Goal: Information Seeking & Learning: Check status

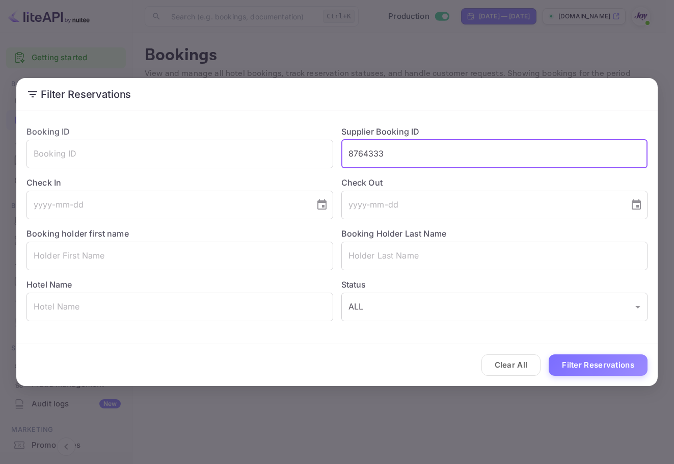
type input "\"
click at [432, 268] on input "text" at bounding box center [494, 255] width 307 height 29
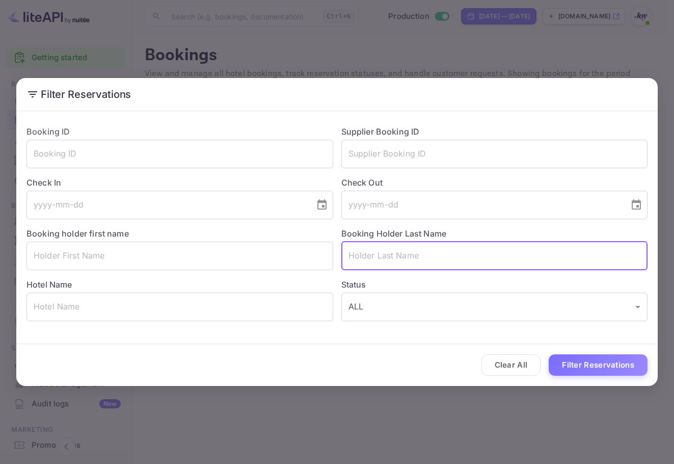
paste input "[PERSON_NAME]"
type input "[PERSON_NAME]"
click at [603, 369] on button "Filter Reservations" at bounding box center [598, 365] width 99 height 22
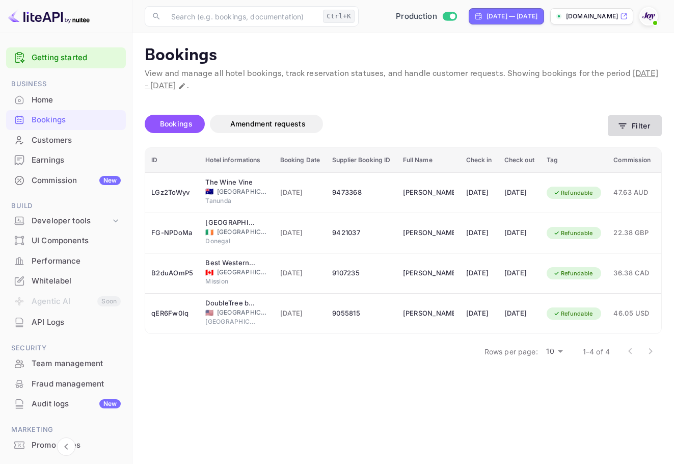
click at [642, 133] on button "Filter" at bounding box center [635, 125] width 54 height 21
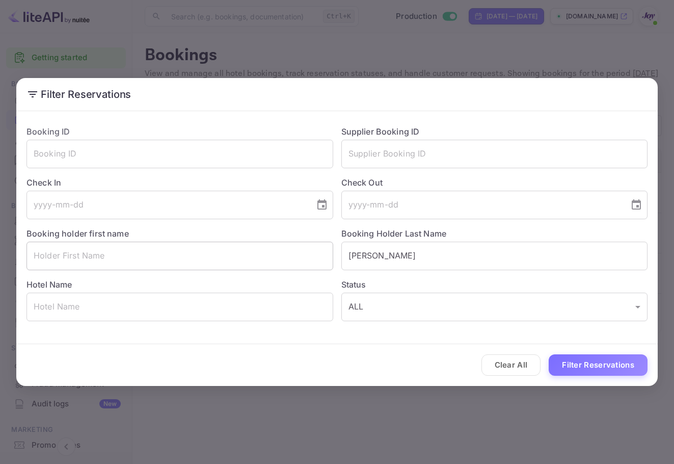
drag, startPoint x: 380, startPoint y: 255, endPoint x: 267, endPoint y: 256, distance: 112.6
click at [267, 256] on div "Booking ID ​ Supplier Booking ID ​ Check In ​ Check Out ​ Booking holder first …" at bounding box center [332, 219] width 629 height 204
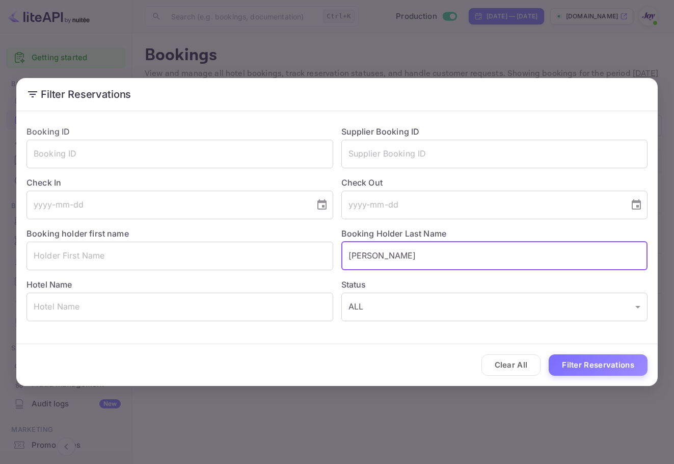
paste input "[PERSON_NAME]"
type input "[PERSON_NAME]"
click at [599, 365] on button "Filter Reservations" at bounding box center [598, 365] width 99 height 22
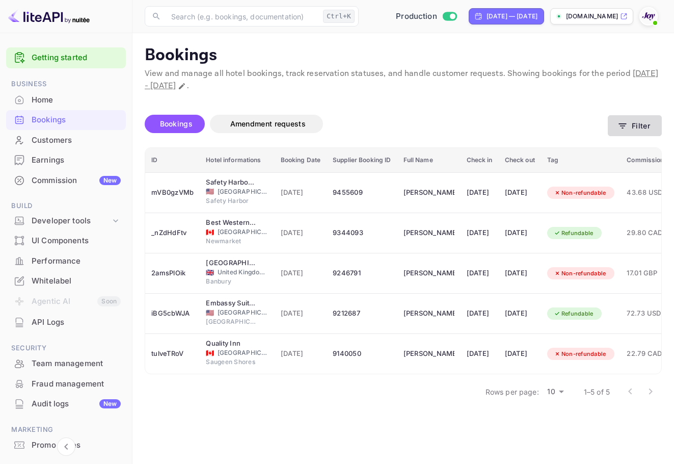
click at [636, 124] on button "Filter" at bounding box center [635, 125] width 54 height 21
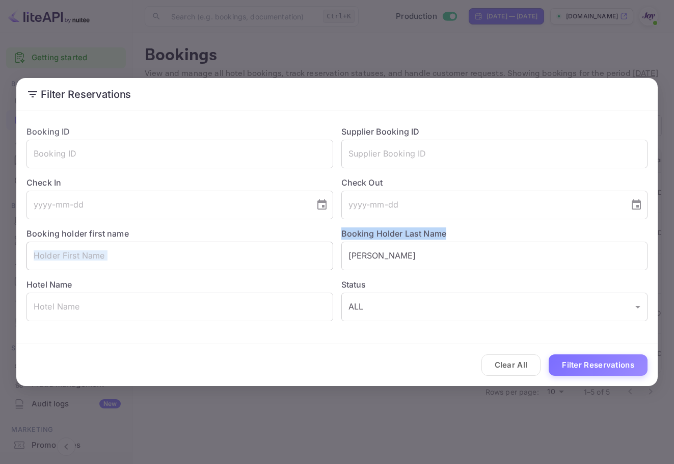
drag, startPoint x: 432, startPoint y: 240, endPoint x: 233, endPoint y: 243, distance: 198.7
click at [233, 243] on div "Booking ID ​ Supplier Booking ID ​ Check In ​ Check Out ​ Booking holder first …" at bounding box center [332, 219] width 629 height 204
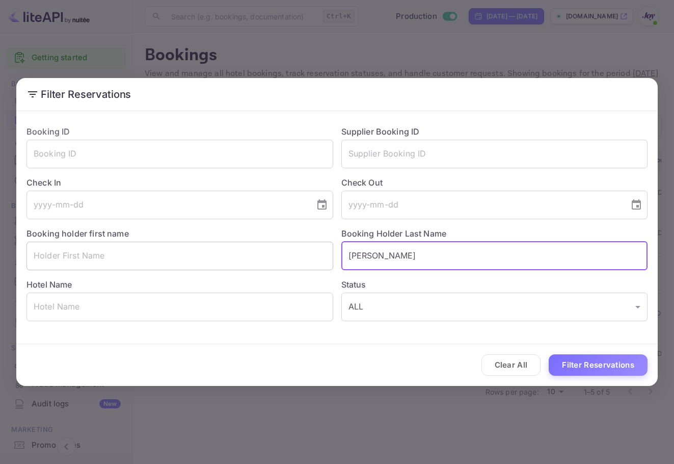
drag, startPoint x: 420, startPoint y: 263, endPoint x: 269, endPoint y: 251, distance: 151.3
click at [269, 251] on div "Booking ID ​ Supplier Booking ID ​ Check In ​ Check Out ​ Booking holder first …" at bounding box center [332, 219] width 629 height 204
paste input "[PERSON_NAME]"
type input "[PERSON_NAME]"
click at [563, 366] on button "Filter Reservations" at bounding box center [598, 365] width 99 height 22
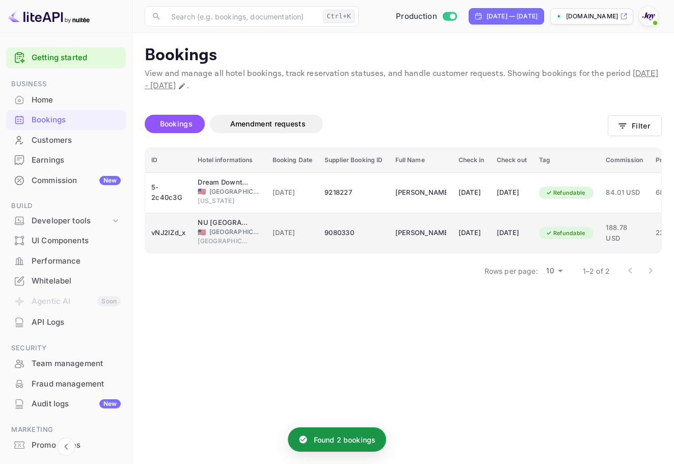
click at [484, 227] on div "[DATE]" at bounding box center [471, 233] width 26 height 16
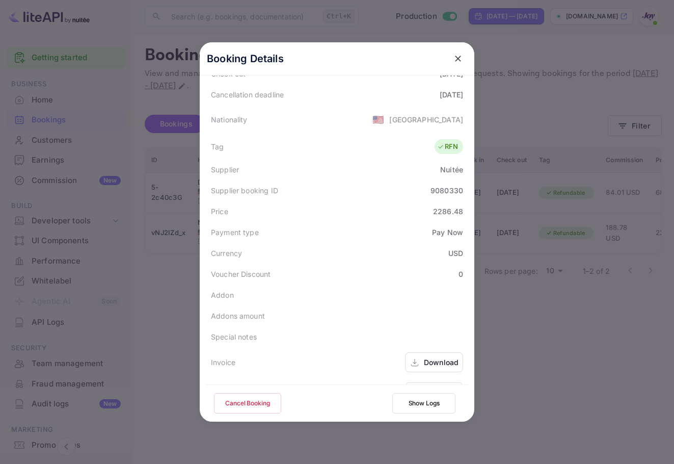
scroll to position [247, 0]
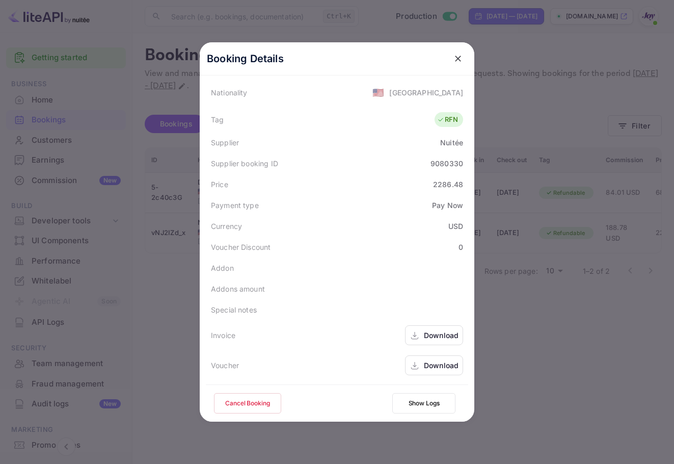
click at [427, 337] on div "Download" at bounding box center [441, 335] width 35 height 11
click at [414, 369] on icon at bounding box center [415, 365] width 10 height 11
click at [415, 338] on icon at bounding box center [415, 335] width 10 height 11
click at [456, 52] on button "close" at bounding box center [458, 58] width 18 height 18
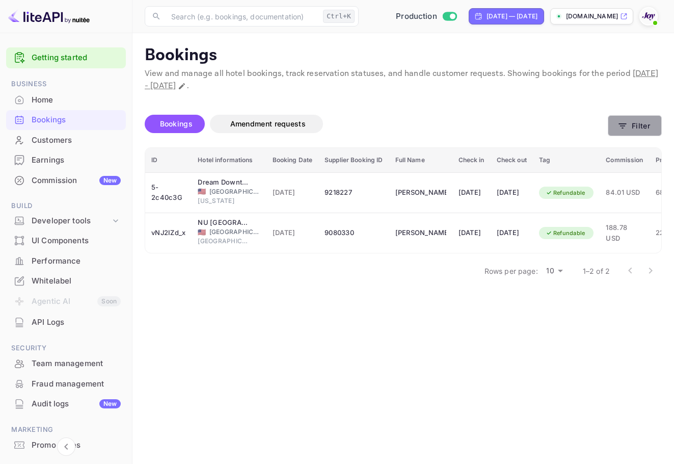
click at [639, 129] on button "Filter" at bounding box center [635, 125] width 54 height 21
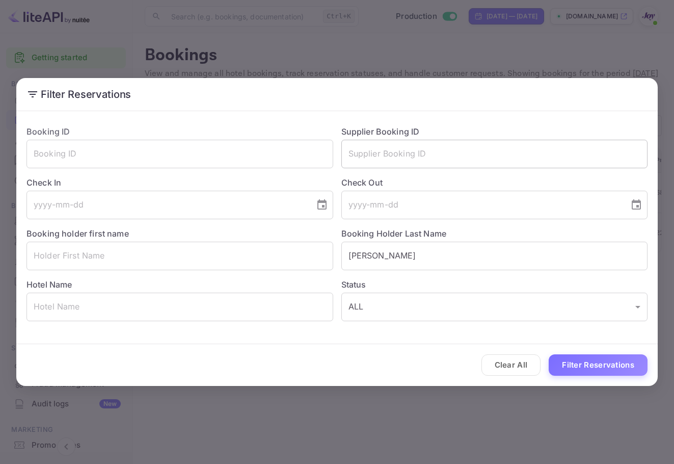
click at [472, 154] on input "text" at bounding box center [494, 154] width 307 height 29
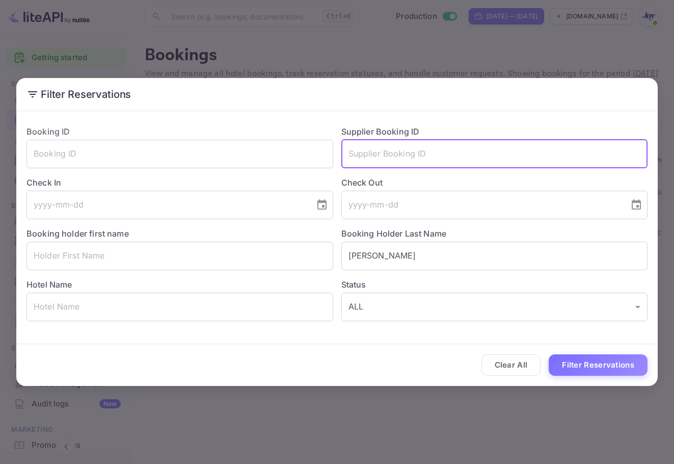
paste input "9303528"
type input "9303528"
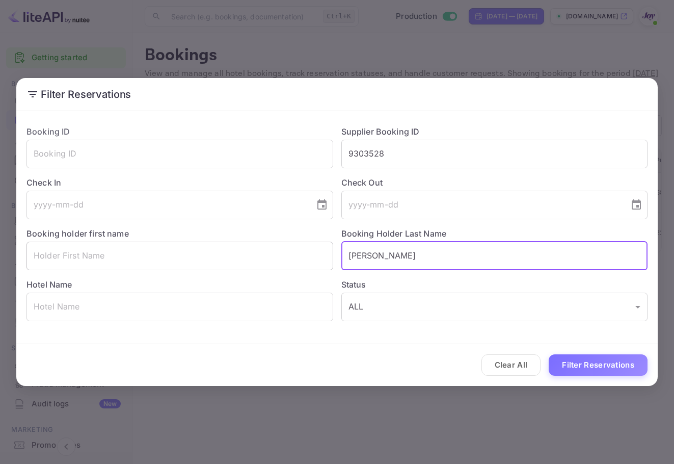
drag, startPoint x: 426, startPoint y: 248, endPoint x: 200, endPoint y: 254, distance: 226.3
click at [215, 258] on div "Booking ID ​ Supplier Booking ID 9303528 ​ Check In ​ Check Out ​ Booking holde…" at bounding box center [332, 219] width 629 height 204
click at [591, 358] on button "Filter Reservations" at bounding box center [598, 365] width 99 height 22
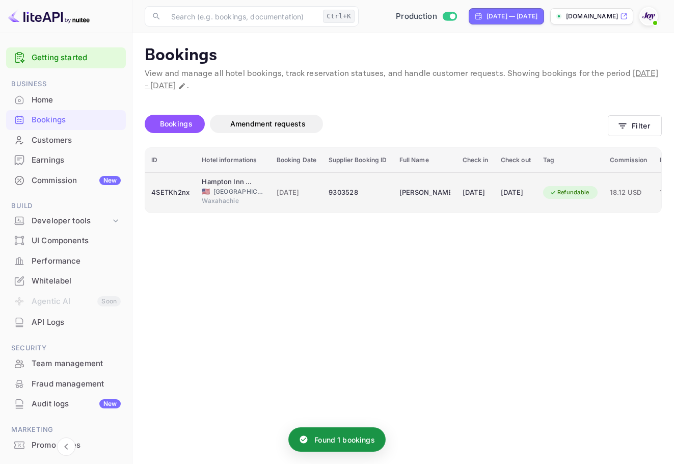
click at [439, 202] on td "[PERSON_NAME]" at bounding box center [424, 192] width 63 height 40
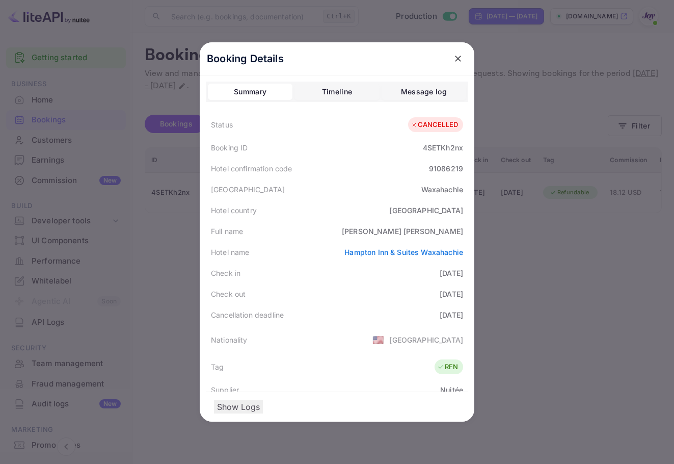
click at [457, 61] on icon "close" at bounding box center [458, 58] width 10 height 10
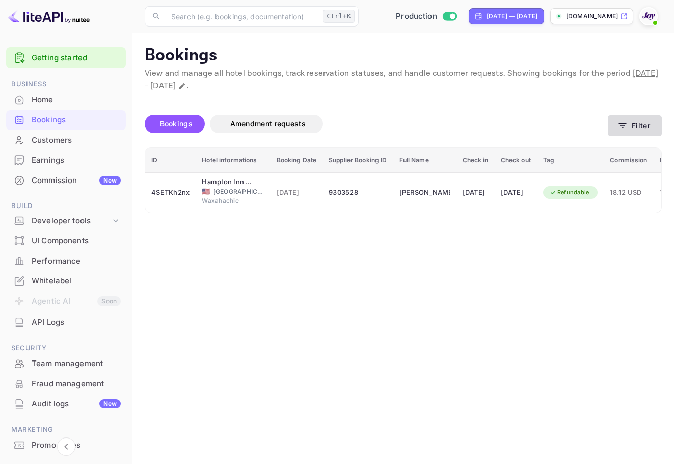
click at [608, 127] on button "Filter" at bounding box center [635, 125] width 54 height 21
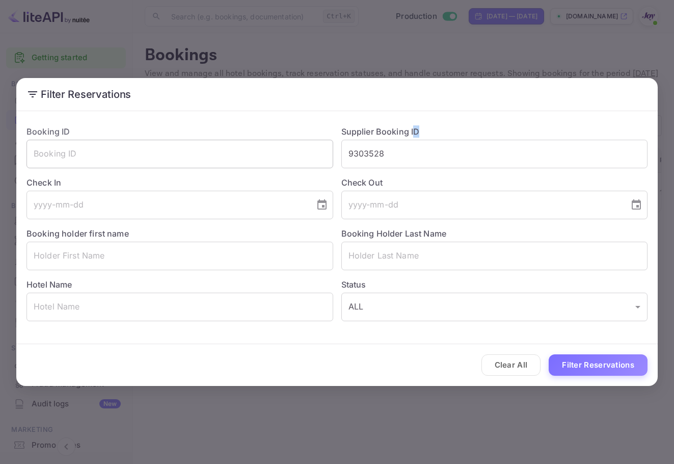
drag, startPoint x: 407, startPoint y: 137, endPoint x: 331, endPoint y: 144, distance: 76.3
click at [332, 144] on div "Booking ID ​ Supplier Booking ID 9303528 ​ Check In ​ Check Out ​ Booking holde…" at bounding box center [332, 219] width 629 height 204
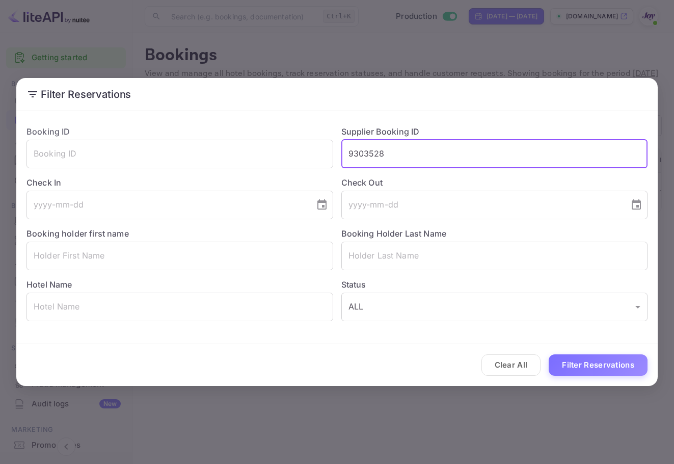
click at [404, 154] on input "9303528" at bounding box center [494, 154] width 307 height 29
click at [399, 152] on input "9303528" at bounding box center [494, 154] width 307 height 29
click at [452, 274] on div "Status ALL ALL ​" at bounding box center [490, 295] width 315 height 51
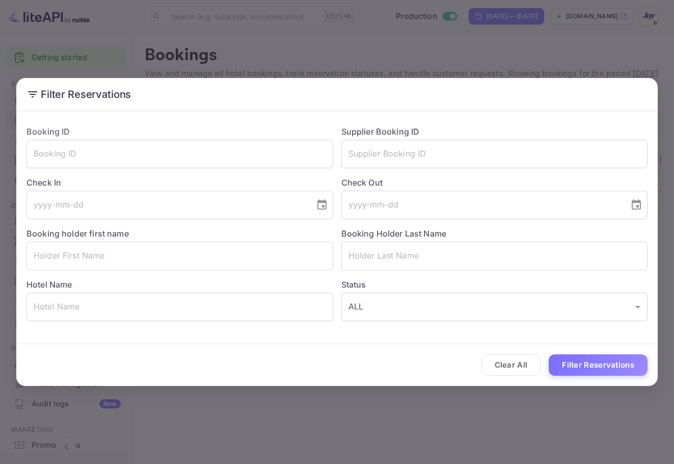
click at [450, 270] on div "Status ALL ALL ​" at bounding box center [490, 295] width 315 height 51
click at [460, 260] on input "text" at bounding box center [494, 255] width 307 height 29
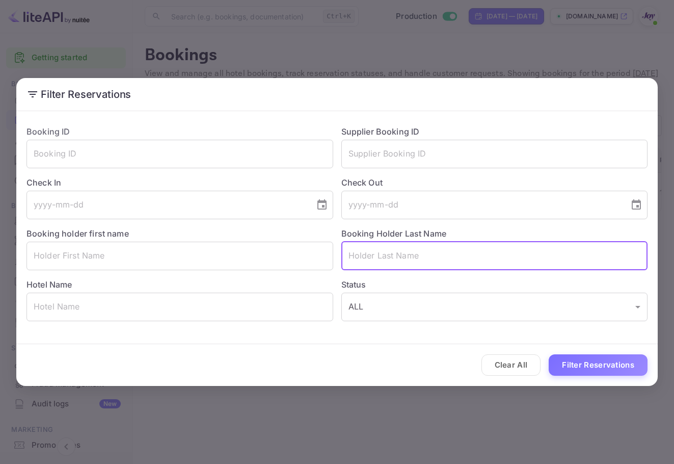
paste input "Davidson"
type input "Davidson"
click at [633, 363] on button "Filter Reservations" at bounding box center [598, 365] width 99 height 22
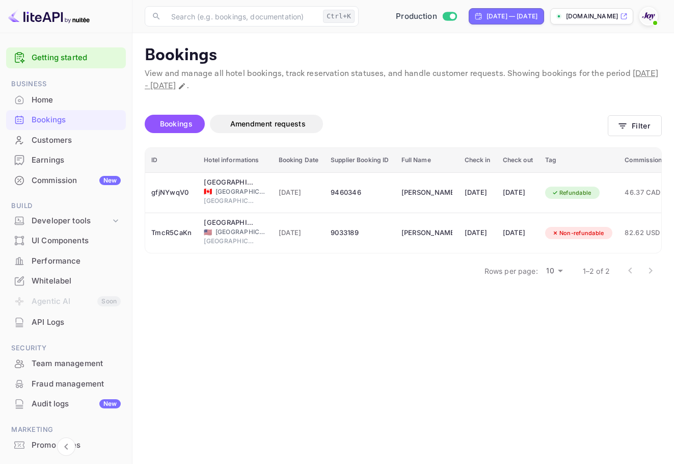
click at [507, 354] on main "Bookings View and manage all hotel bookings, track reservation statuses, and ha…" at bounding box center [402, 248] width 541 height 430
click at [621, 127] on icon "button" at bounding box center [622, 126] width 10 height 10
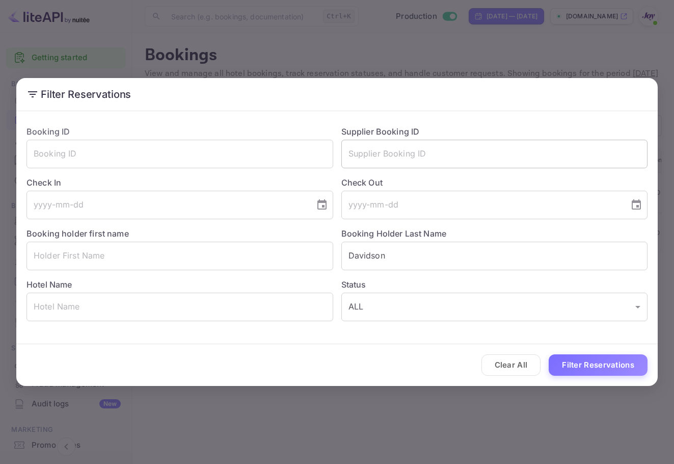
click at [440, 163] on input "text" at bounding box center [494, 154] width 307 height 29
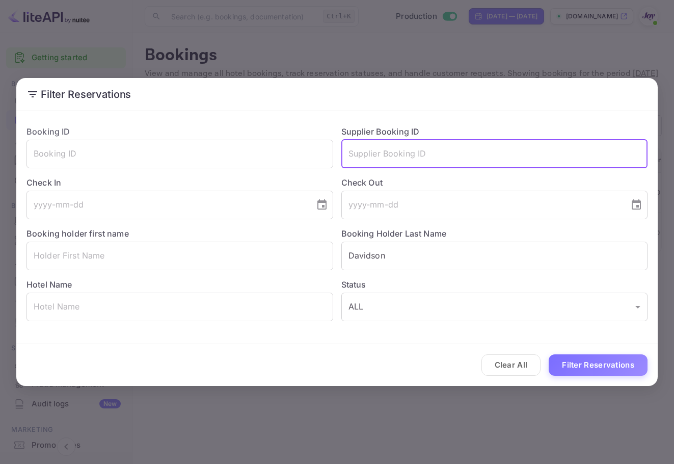
paste input "43206209"
type input "43206209"
click at [611, 369] on button "Filter Reservations" at bounding box center [598, 365] width 99 height 22
drag, startPoint x: 426, startPoint y: 150, endPoint x: 295, endPoint y: 143, distance: 131.1
click at [295, 143] on div "Booking ID ​ Supplier Booking ID 43206209 ​ Check In ​ Check Out ​ Booking hold…" at bounding box center [332, 219] width 629 height 204
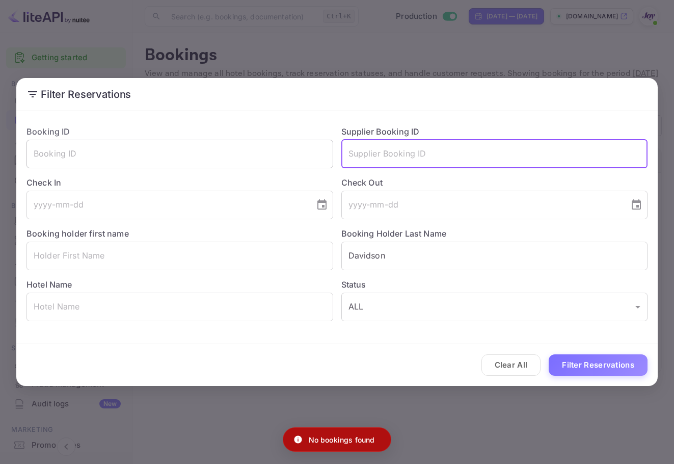
click at [264, 159] on input "text" at bounding box center [179, 154] width 307 height 29
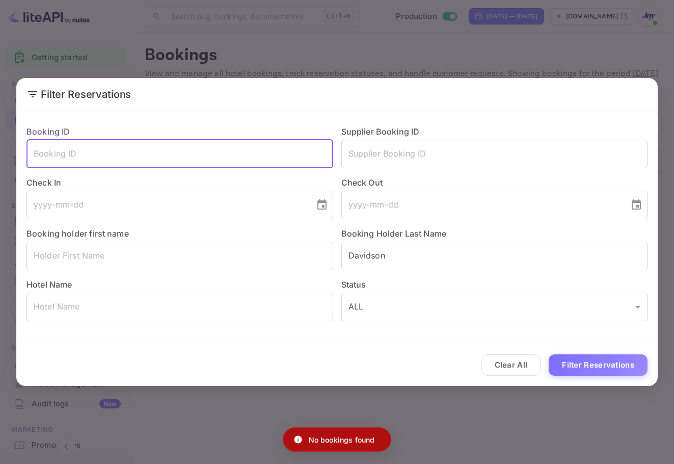
paste input "43206209"
type input "43206209"
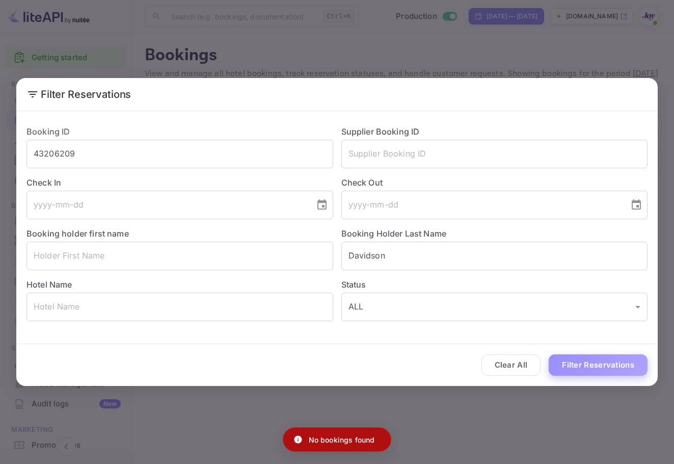
click at [614, 367] on button "Filter Reservations" at bounding box center [598, 365] width 99 height 22
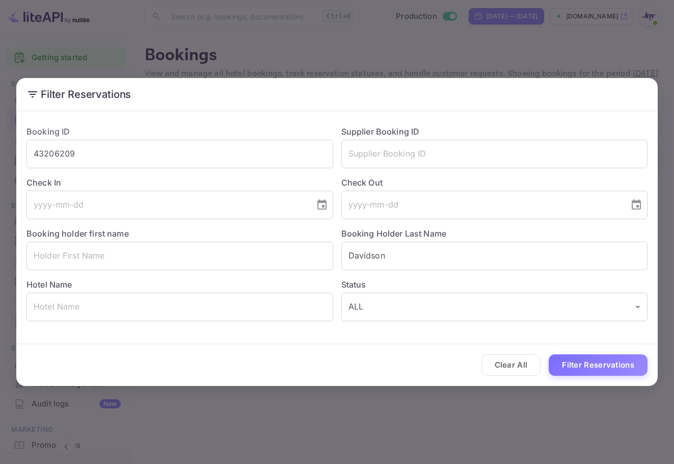
click at [288, 35] on div "Filter Reservations Booking ID 43206209 ​ Supplier Booking ID ​ Check In ​ Chec…" at bounding box center [337, 232] width 674 height 464
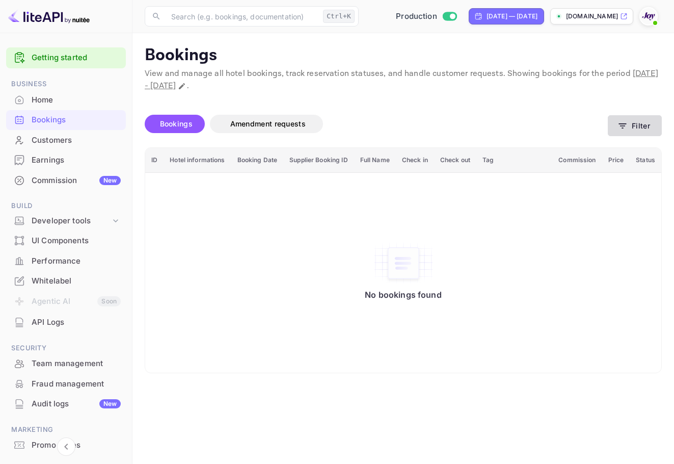
click at [639, 130] on button "Filter" at bounding box center [635, 125] width 54 height 21
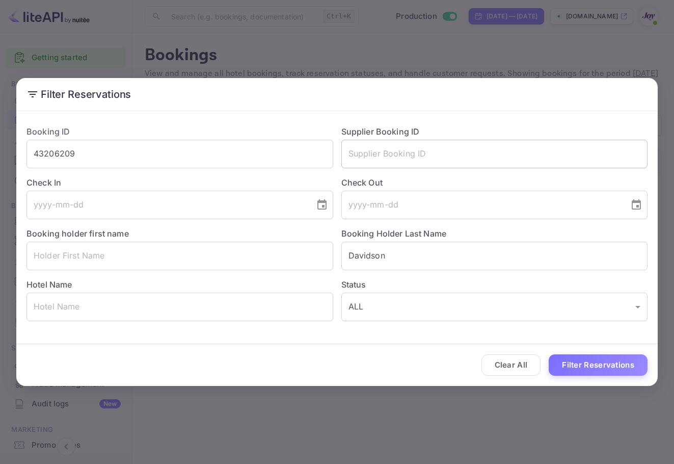
click at [449, 148] on input "text" at bounding box center [494, 154] width 307 height 29
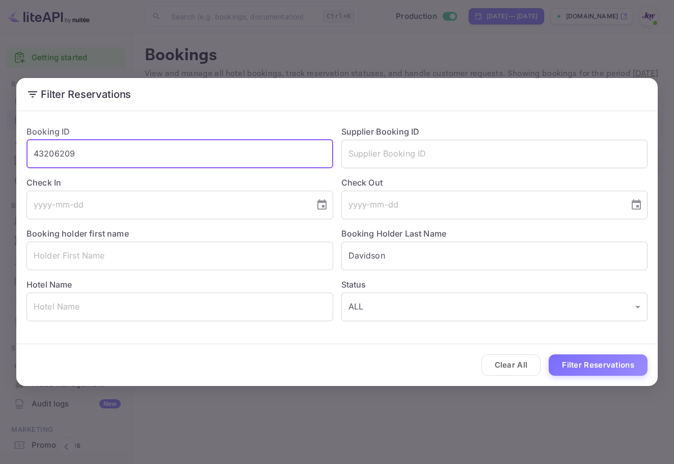
drag, startPoint x: 103, startPoint y: 156, endPoint x: 0, endPoint y: 137, distance: 105.1
click at [0, 139] on div "Filter Reservations Booking ID 43206209 ​ Supplier Booking ID ​ Check In ​ Chec…" at bounding box center [337, 232] width 674 height 464
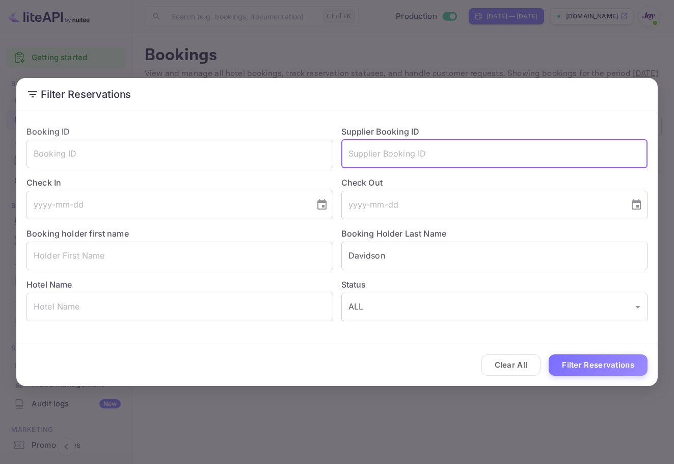
click at [439, 147] on input "text" at bounding box center [494, 154] width 307 height 29
paste input "8978855"
type input "8978855"
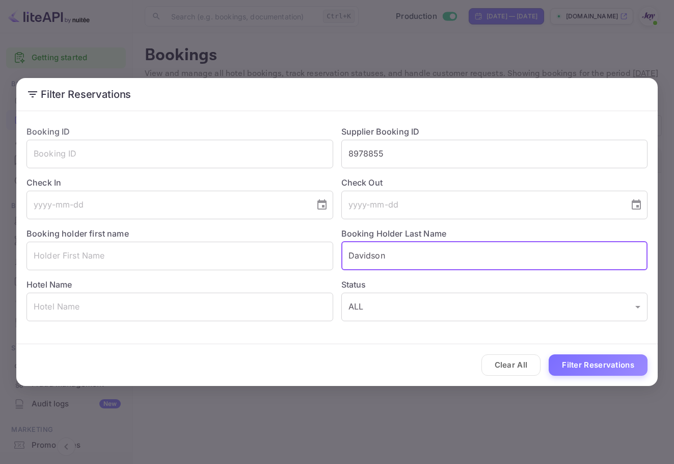
drag, startPoint x: 270, startPoint y: 236, endPoint x: 250, endPoint y: 233, distance: 20.2
click at [250, 233] on div "Booking ID ​ Supplier Booking ID 8978855 ​ Check In ​ Check Out ​ Booking holde…" at bounding box center [332, 219] width 629 height 204
click at [601, 361] on button "Filter Reservations" at bounding box center [598, 365] width 99 height 22
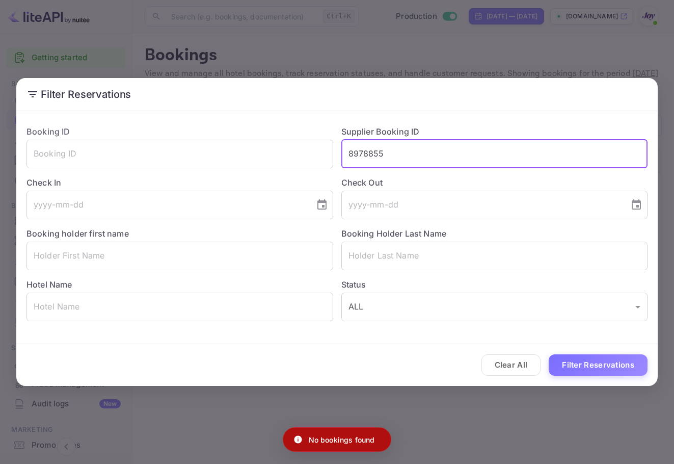
drag, startPoint x: 395, startPoint y: 155, endPoint x: 338, endPoint y: 146, distance: 57.8
click at [326, 148] on div "Booking ID ​ Supplier Booking ID 8978855 ​ Check In ​ Check Out ​ Booking holde…" at bounding box center [332, 219] width 629 height 204
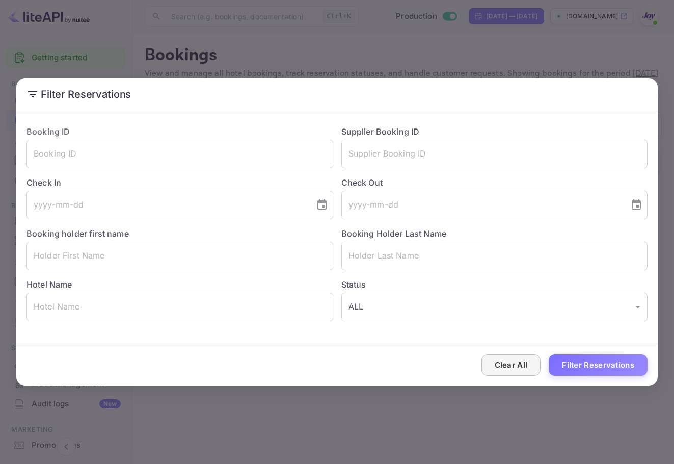
click at [528, 364] on button "Clear All" at bounding box center [511, 365] width 60 height 22
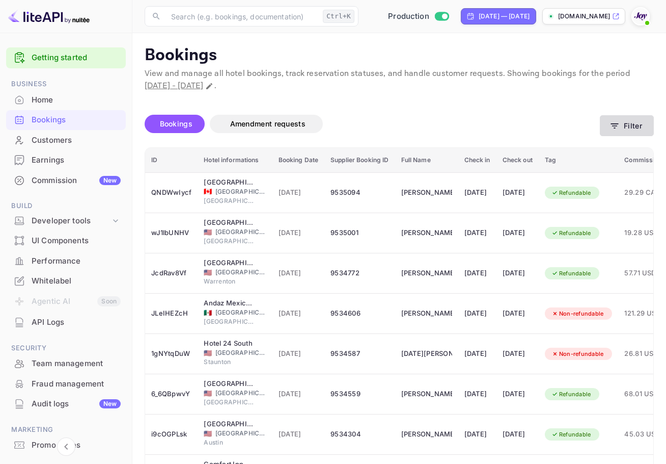
click at [637, 123] on button "Filter" at bounding box center [627, 125] width 54 height 21
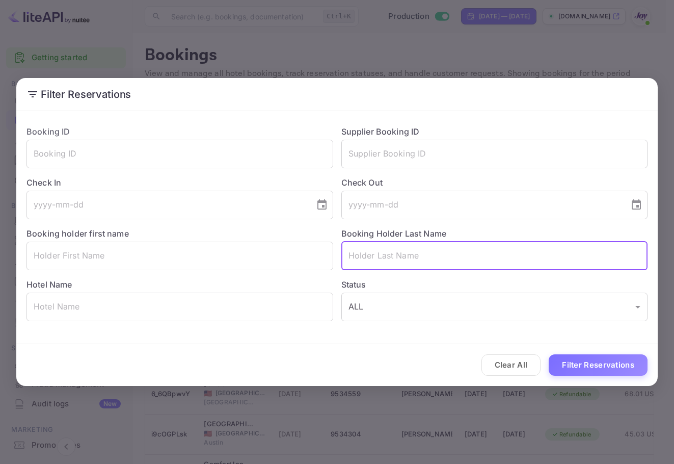
click at [460, 250] on input "text" at bounding box center [494, 255] width 307 height 29
type input "[PERSON_NAME]"
click at [213, 260] on input "text" at bounding box center [179, 255] width 307 height 29
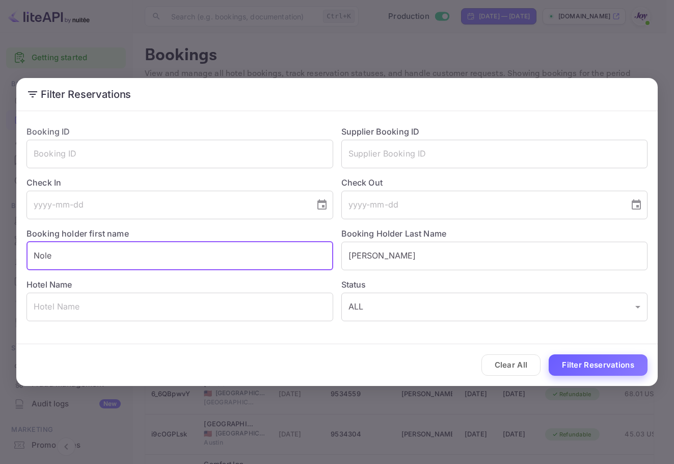
type input "Nole"
click at [581, 355] on button "Filter Reservations" at bounding box center [598, 365] width 99 height 22
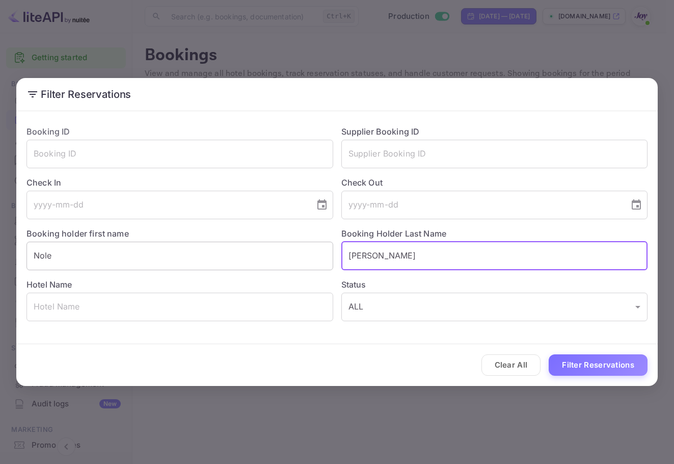
drag, startPoint x: 403, startPoint y: 251, endPoint x: 249, endPoint y: 250, distance: 153.8
click at [249, 250] on div "Booking ID ​ Supplier Booking ID ​ Check In ​ Check Out ​ Booking holder first …" at bounding box center [332, 219] width 629 height 204
paste input "Pip"
type input "Pipe"
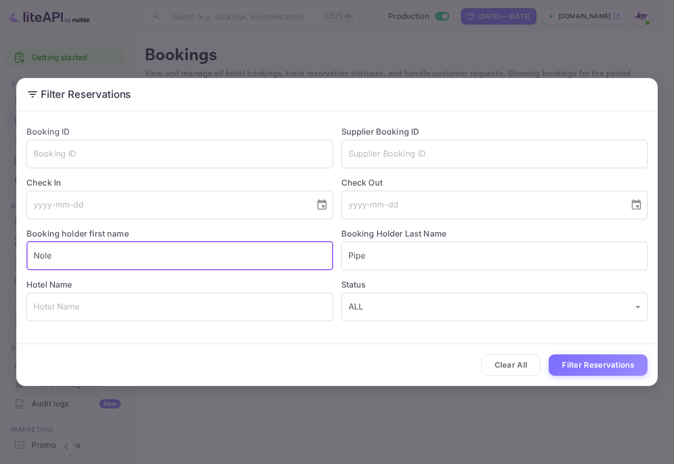
drag, startPoint x: 202, startPoint y: 256, endPoint x: 0, endPoint y: 222, distance: 204.6
click at [0, 222] on div "Filter Reservations Booking ID ​ Supplier Booking ID ​ Check In ​ Check Out ​ B…" at bounding box center [337, 232] width 674 height 464
click at [579, 354] on button "Filter Reservations" at bounding box center [598, 365] width 99 height 22
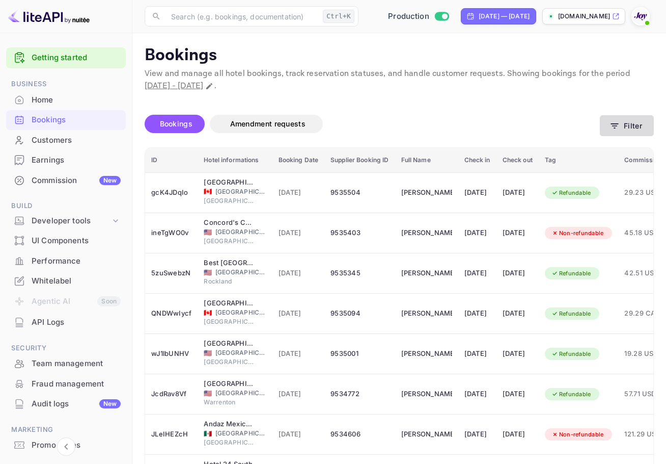
click at [627, 120] on button "Filter" at bounding box center [627, 125] width 54 height 21
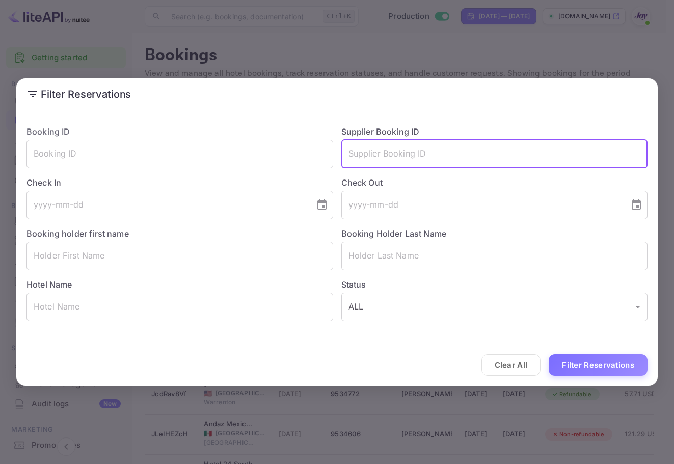
click at [446, 151] on input "text" at bounding box center [494, 154] width 307 height 29
paste input "Knight"
click at [353, 151] on input "Knight" at bounding box center [494, 154] width 307 height 29
drag, startPoint x: 354, startPoint y: 156, endPoint x: 349, endPoint y: 154, distance: 5.5
click at [353, 156] on input "Knight" at bounding box center [494, 154] width 307 height 29
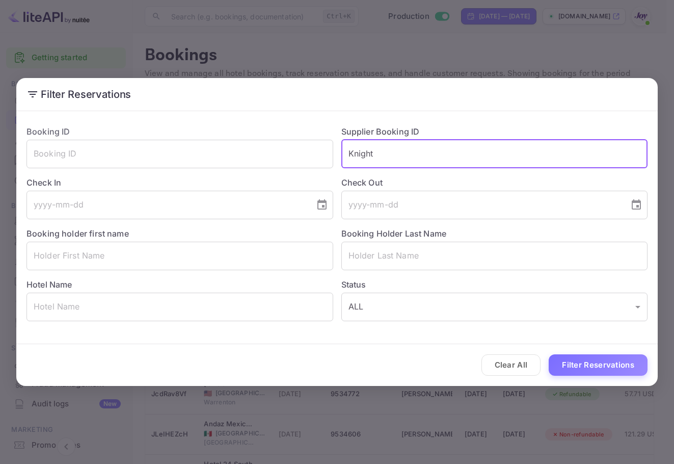
type input "K"
click at [384, 256] on input "text" at bounding box center [494, 255] width 307 height 29
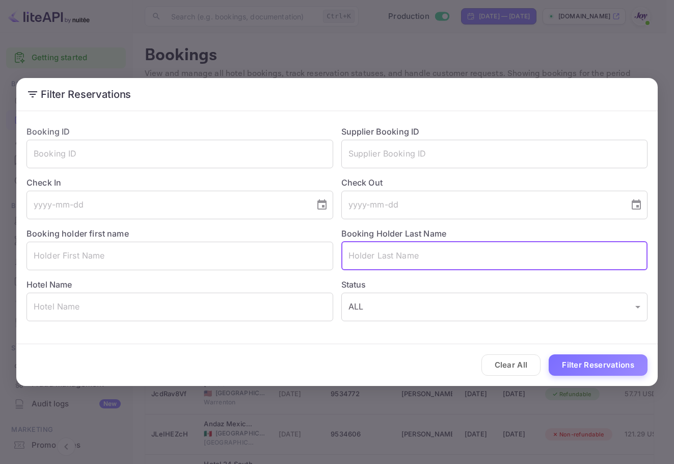
paste input "night"
click at [347, 258] on input "night" at bounding box center [494, 255] width 307 height 29
type input "Knight"
click at [549, 354] on button "Filter Reservations" at bounding box center [598, 365] width 99 height 22
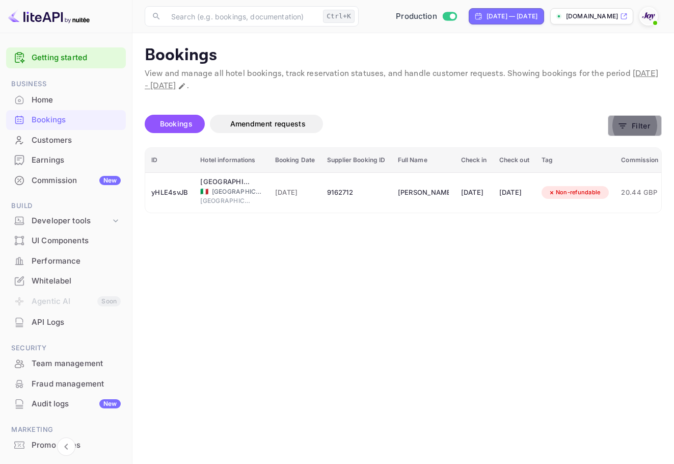
click at [643, 118] on button "Filter" at bounding box center [635, 125] width 54 height 21
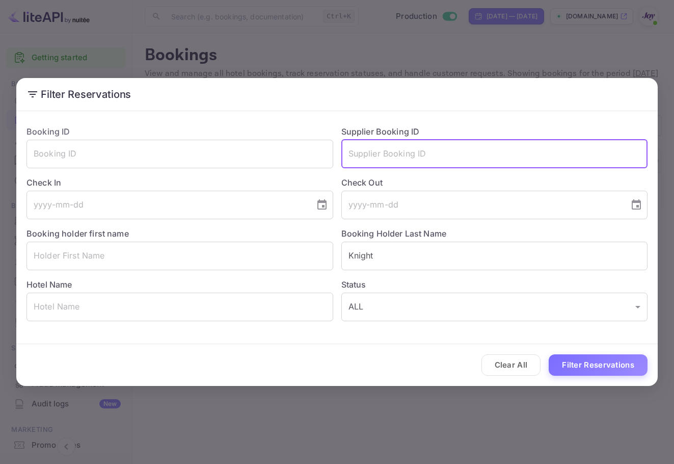
click at [450, 158] on input "text" at bounding box center [494, 154] width 307 height 29
paste input "8764333"
type input "8764333"
click at [570, 364] on button "Filter Reservations" at bounding box center [598, 365] width 99 height 22
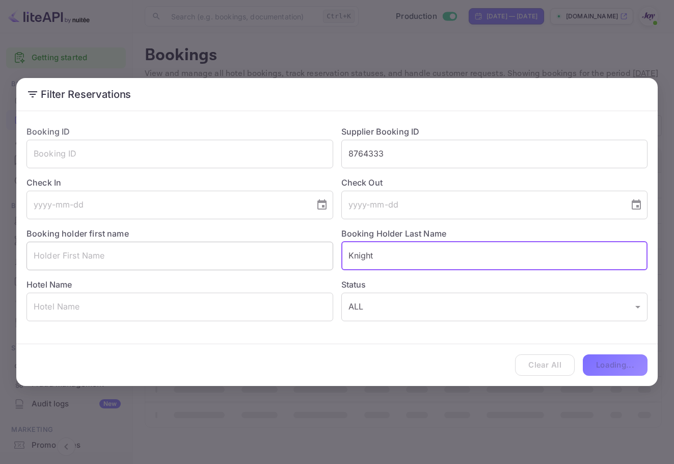
drag, startPoint x: 333, startPoint y: 260, endPoint x: 318, endPoint y: 260, distance: 15.3
click at [318, 260] on div "Booking ID ​ Supplier Booking ID 8764333 ​ Check In ​ Check Out ​ Booking holde…" at bounding box center [332, 219] width 629 height 204
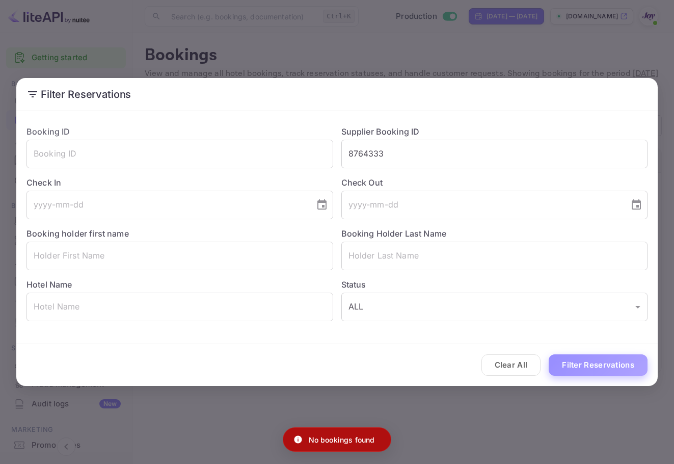
click at [571, 366] on button "Filter Reservations" at bounding box center [598, 365] width 99 height 22
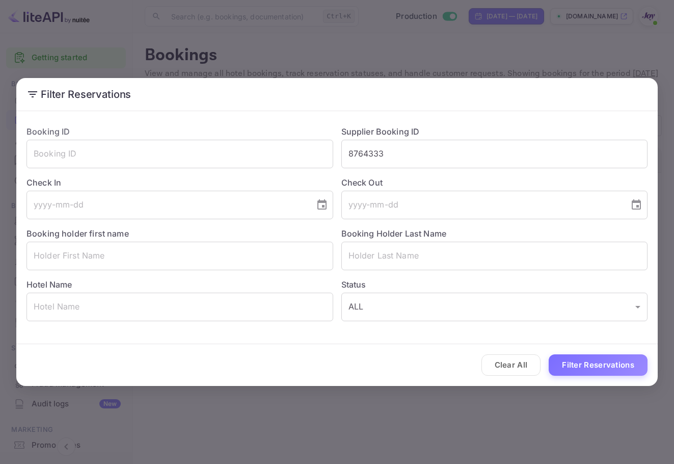
click at [346, 57] on div "Filter Reservations Booking ID ​ Supplier Booking ID 8764333 ​ Check In ​ Check…" at bounding box center [337, 232] width 674 height 464
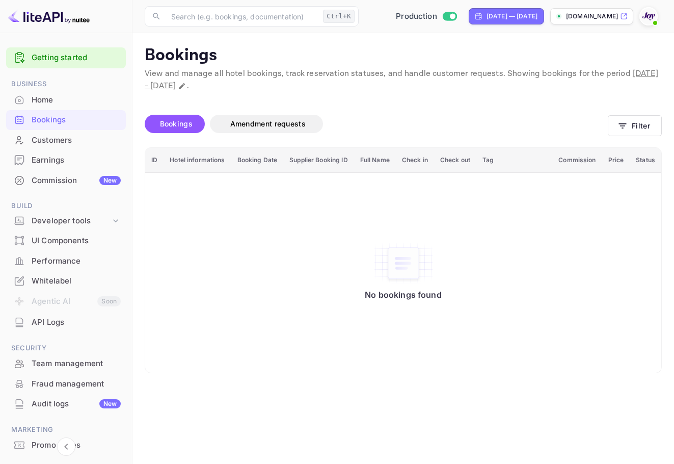
click at [235, 87] on span "[DATE] - [DATE]" at bounding box center [401, 79] width 513 height 23
click at [269, 86] on span "[DATE] - [DATE]" at bounding box center [401, 79] width 513 height 23
click at [186, 89] on icon "Change date range" at bounding box center [182, 86] width 8 height 8
select select "7"
select select "2025"
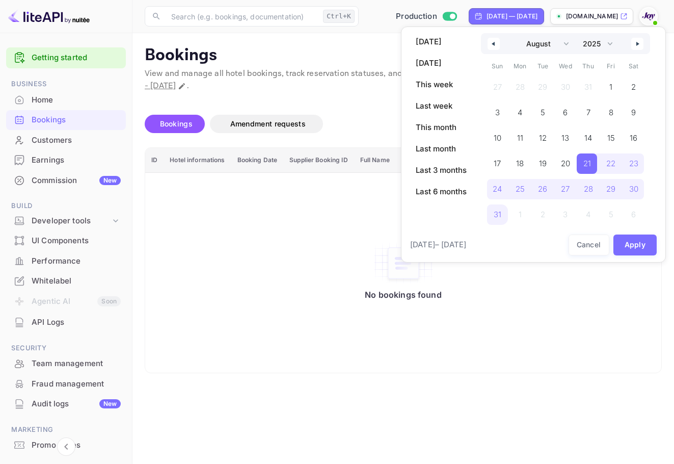
click at [630, 49] on div "January February March April May June July August September October November De…" at bounding box center [565, 43] width 169 height 21
click at [636, 47] on button "button" at bounding box center [637, 44] width 12 height 12
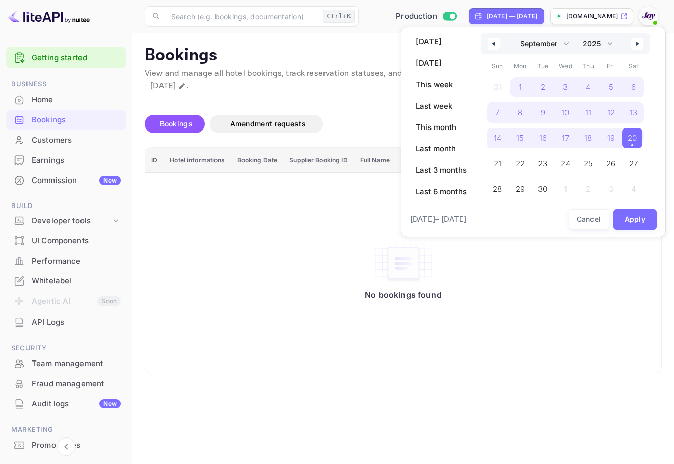
click at [636, 46] on button "button" at bounding box center [637, 44] width 12 height 12
select select "9"
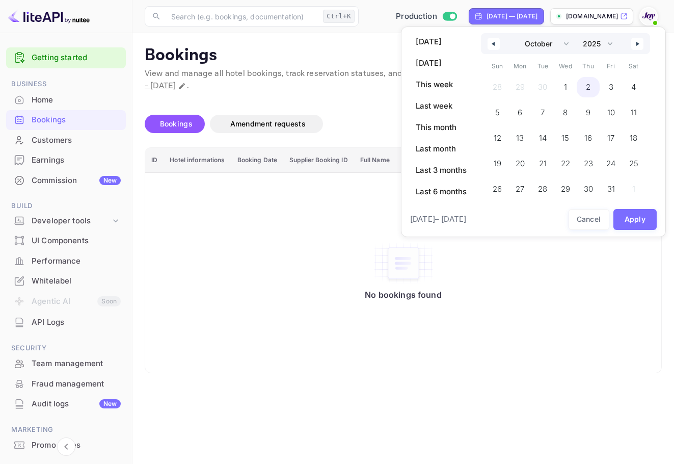
click at [587, 89] on span "2" at bounding box center [588, 87] width 5 height 18
click at [613, 187] on span "31" at bounding box center [610, 189] width 8 height 18
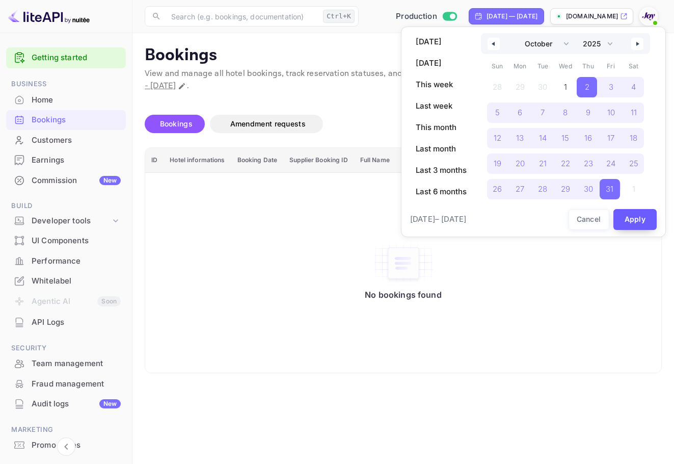
click at [644, 216] on button "Apply" at bounding box center [635, 219] width 44 height 21
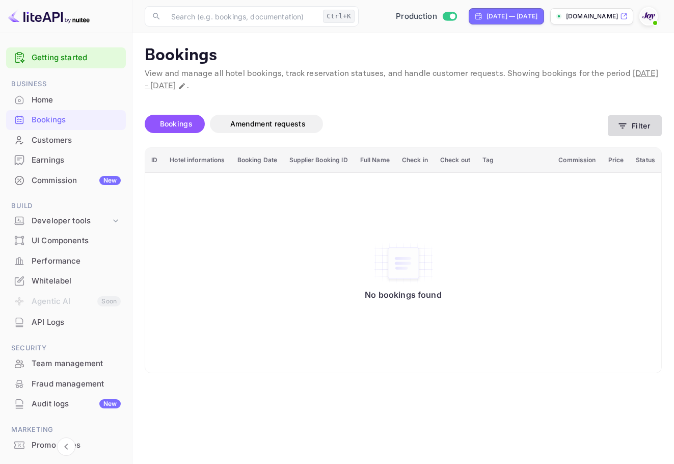
click at [630, 124] on button "Filter" at bounding box center [635, 125] width 54 height 21
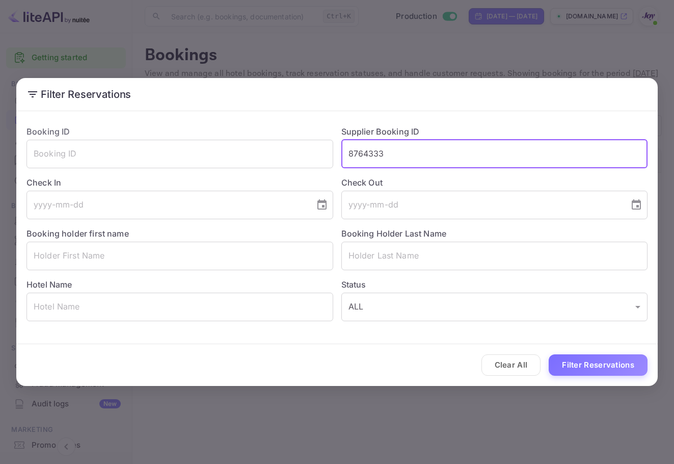
click at [421, 152] on input "8764333" at bounding box center [494, 154] width 307 height 29
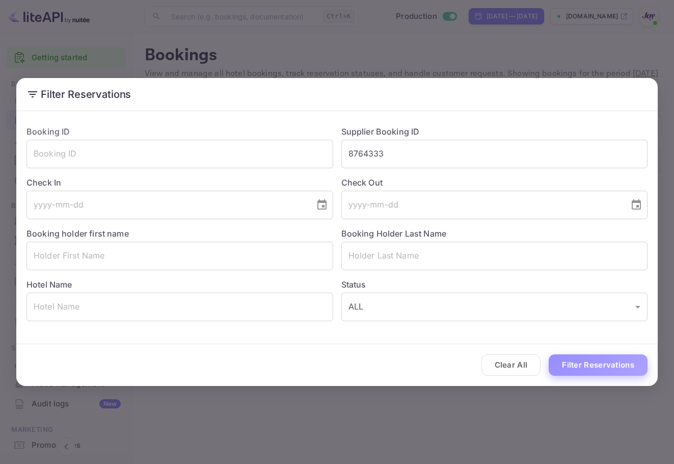
click at [601, 365] on button "Filter Reservations" at bounding box center [598, 365] width 99 height 22
click at [469, 55] on div "Filter Reservations Booking ID ​ Supplier Booking ID 8764333 ​ Check In ​ Check…" at bounding box center [337, 232] width 674 height 464
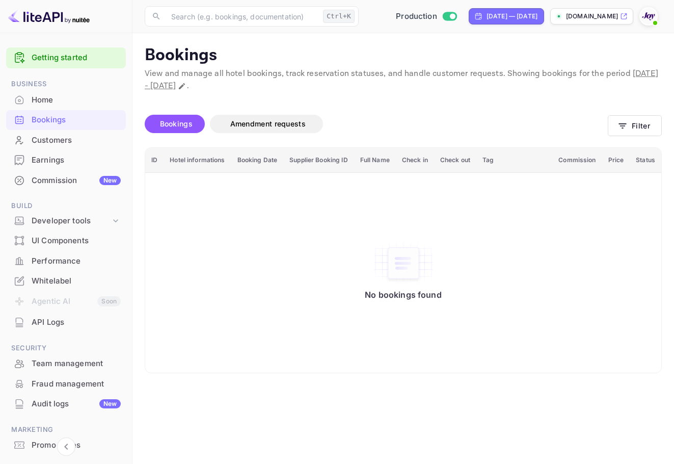
click at [624, 77] on span "October 2nd, 2025 - October 31st, 2025" at bounding box center [401, 79] width 513 height 23
click at [207, 86] on span "October 2nd, 2025 - October 31st, 2025" at bounding box center [401, 79] width 513 height 23
click at [186, 87] on icon "Change date range" at bounding box center [182, 86] width 8 height 8
select select "9"
select select "2025"
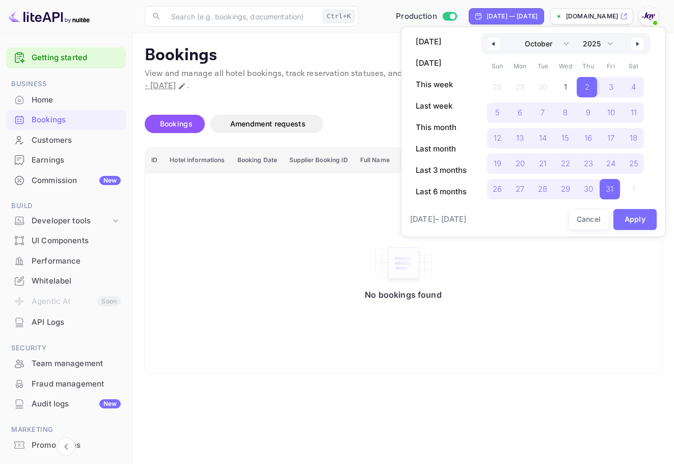
click at [582, 87] on span "2" at bounding box center [587, 87] width 20 height 20
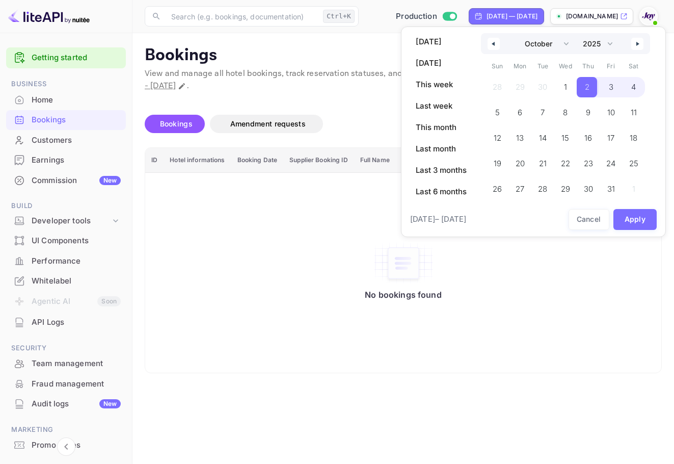
click at [639, 92] on span "4" at bounding box center [633, 87] width 23 height 20
click at [635, 220] on button "Apply" at bounding box center [635, 219] width 44 height 21
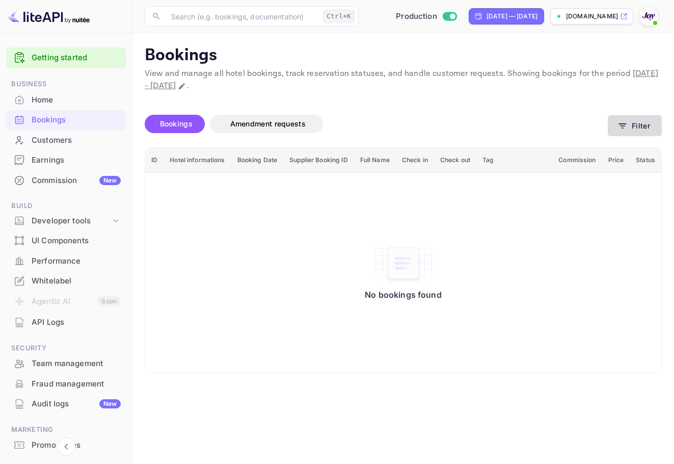
click at [637, 128] on button "Filter" at bounding box center [635, 125] width 54 height 21
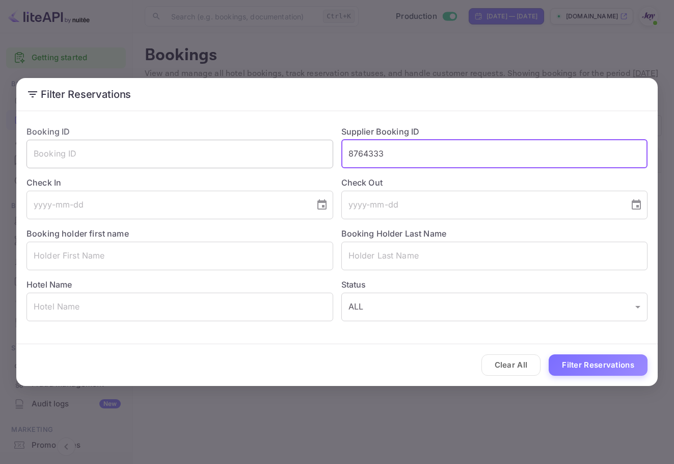
drag, startPoint x: 412, startPoint y: 152, endPoint x: 305, endPoint y: 155, distance: 106.5
click at [305, 156] on div "Booking ID ​ Supplier Booking ID 8764333 ​ Check In ​ Check Out ​ Booking holde…" at bounding box center [332, 219] width 629 height 204
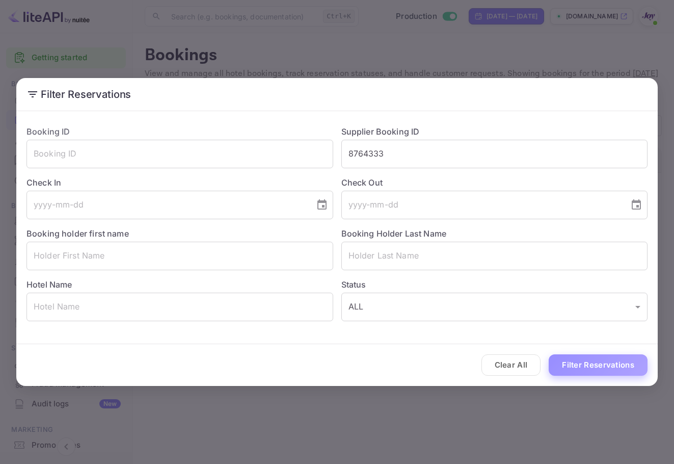
click at [588, 366] on button "Filter Reservations" at bounding box center [598, 365] width 99 height 22
click at [558, 41] on div "Filter Reservations Booking ID ​ Supplier Booking ID 8764333 ​ Check In ​ Check…" at bounding box center [337, 232] width 674 height 464
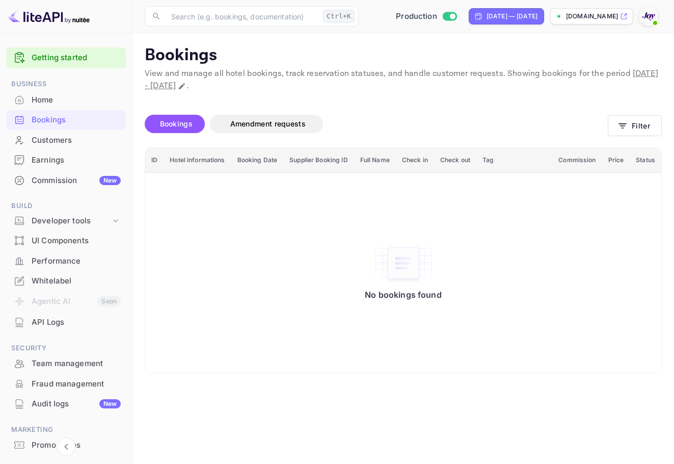
click at [486, 14] on div "Oct 2, 2025 — Oct 4, 2025" at bounding box center [511, 16] width 51 height 9
select select "9"
select select "2025"
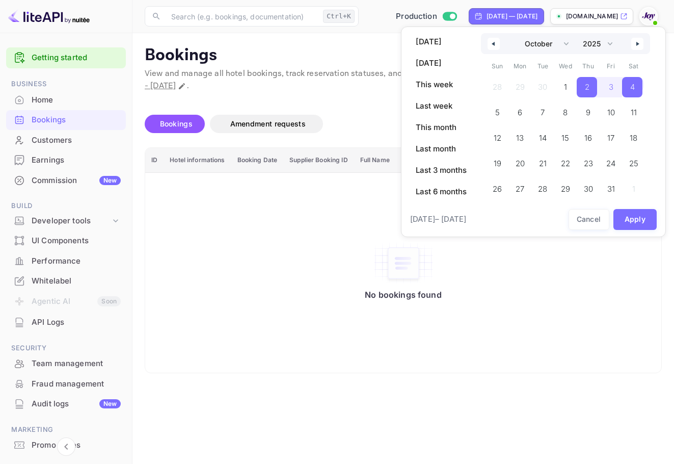
click at [494, 45] on icon "button" at bounding box center [492, 44] width 5 height 4
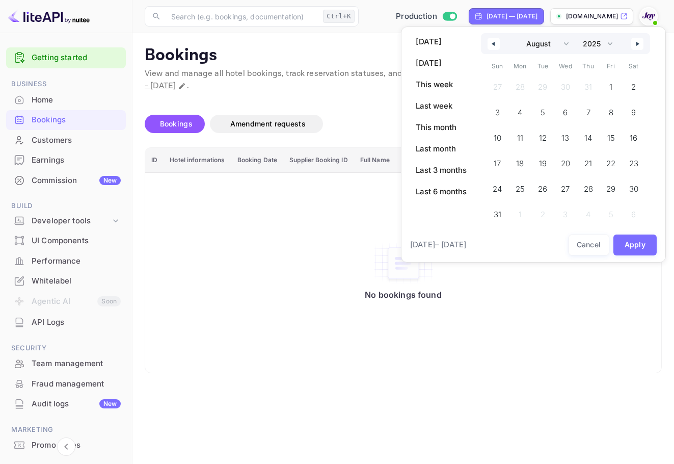
click at [494, 45] on icon "button" at bounding box center [492, 44] width 5 height 4
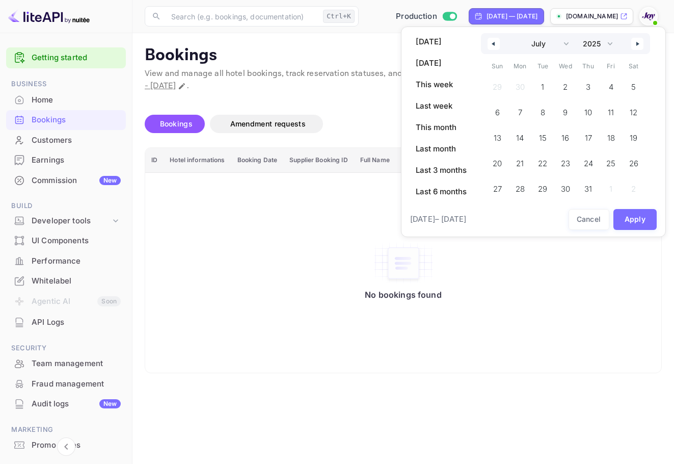
click at [494, 45] on icon "button" at bounding box center [492, 44] width 5 height 4
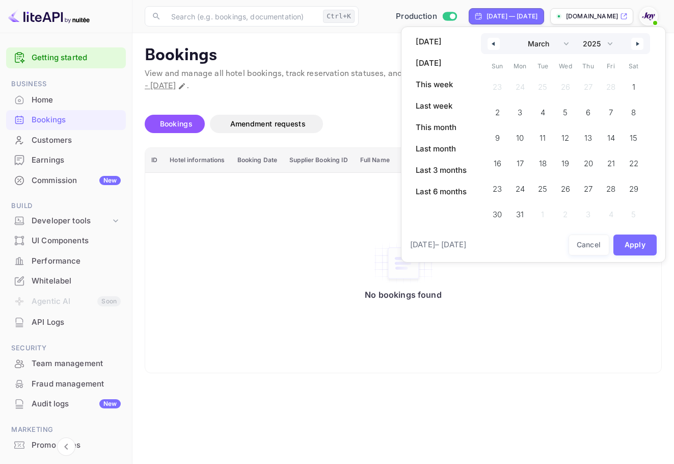
click at [494, 45] on icon "button" at bounding box center [492, 44] width 5 height 4
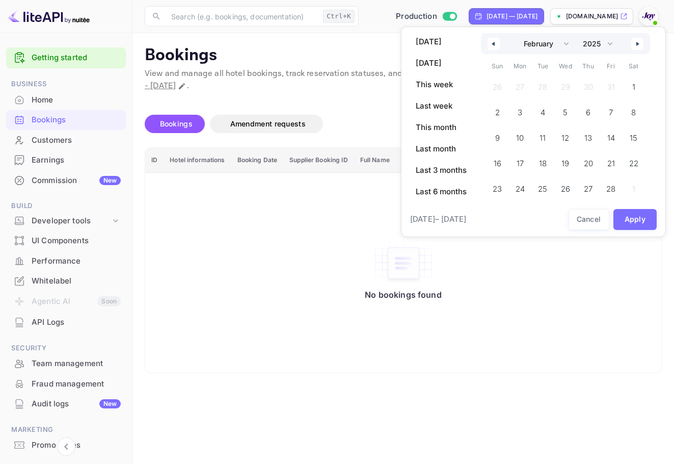
click at [494, 45] on icon "button" at bounding box center [492, 44] width 5 height 4
click at [494, 46] on button "button" at bounding box center [494, 44] width 12 height 12
select select "11"
select select "2024"
click at [494, 46] on button "button" at bounding box center [494, 44] width 12 height 12
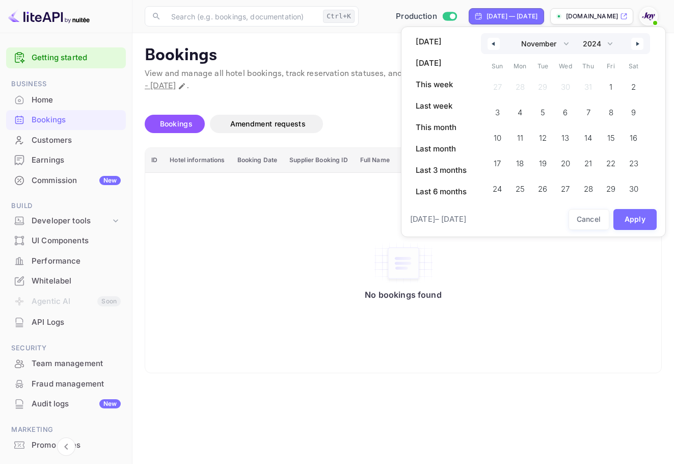
click at [494, 46] on button "button" at bounding box center [494, 44] width 12 height 12
click at [639, 43] on icon "button" at bounding box center [638, 44] width 5 height 4
click at [639, 44] on icon "button" at bounding box center [638, 44] width 5 height 4
select select "0"
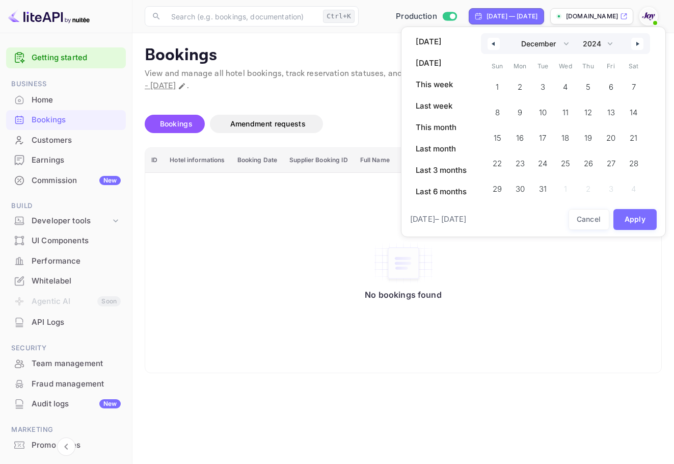
select select "2025"
click at [567, 83] on span "1" at bounding box center [564, 87] width 20 height 20
click at [636, 45] on button "button" at bounding box center [637, 44] width 12 height 12
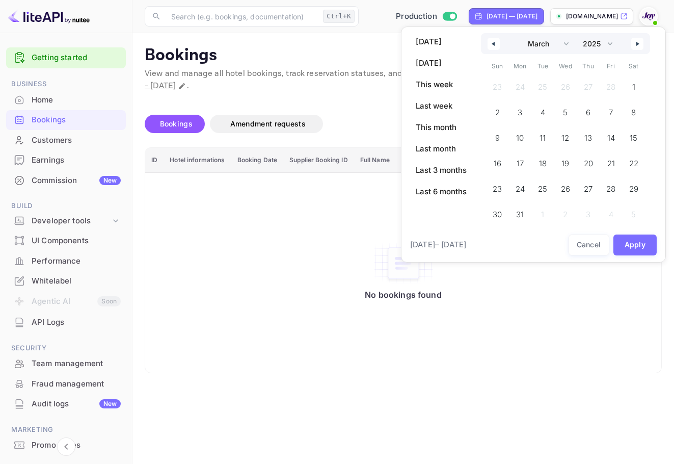
click at [636, 45] on button "button" at bounding box center [637, 44] width 12 height 12
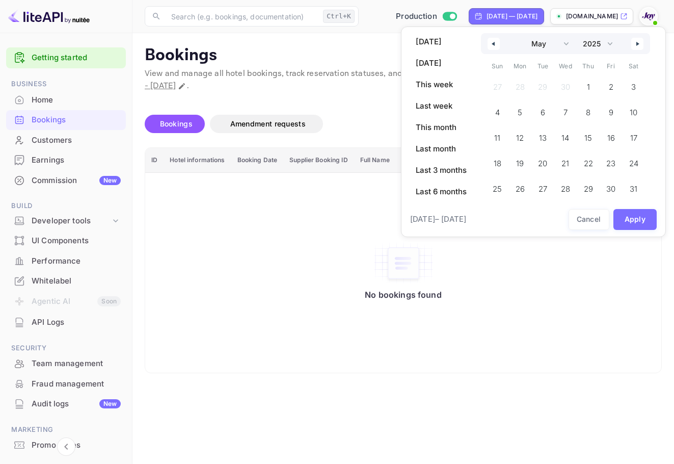
click at [636, 45] on button "button" at bounding box center [637, 44] width 12 height 12
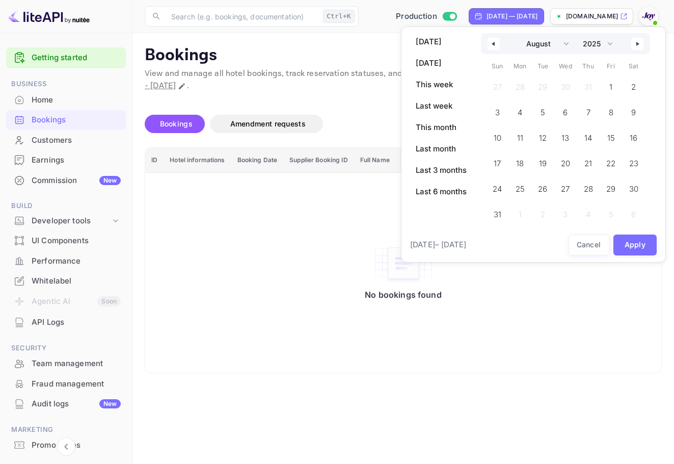
click at [636, 45] on button "button" at bounding box center [637, 44] width 12 height 12
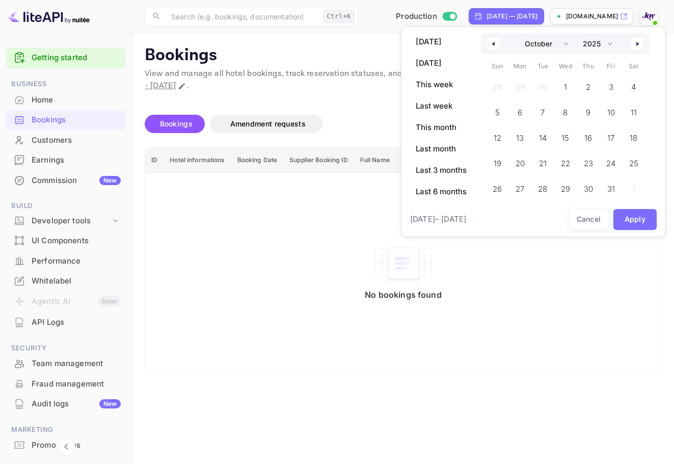
click at [636, 45] on button "button" at bounding box center [637, 44] width 12 height 12
select select "0"
select select "2026"
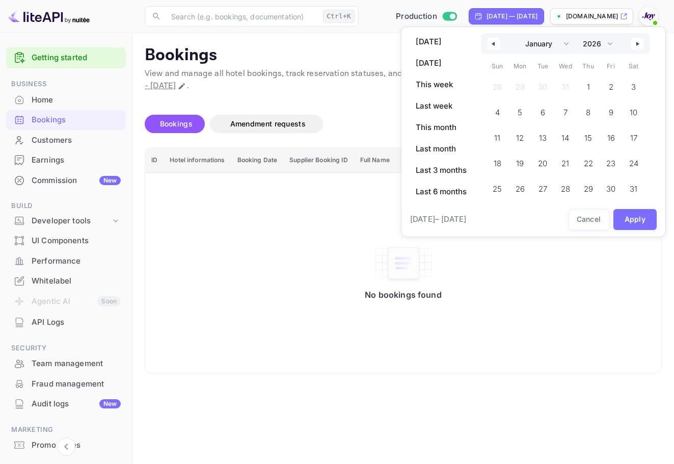
click at [636, 45] on button "button" at bounding box center [637, 44] width 12 height 12
click at [636, 45] on div "January February March April May June July August September October November De…" at bounding box center [565, 43] width 169 height 21
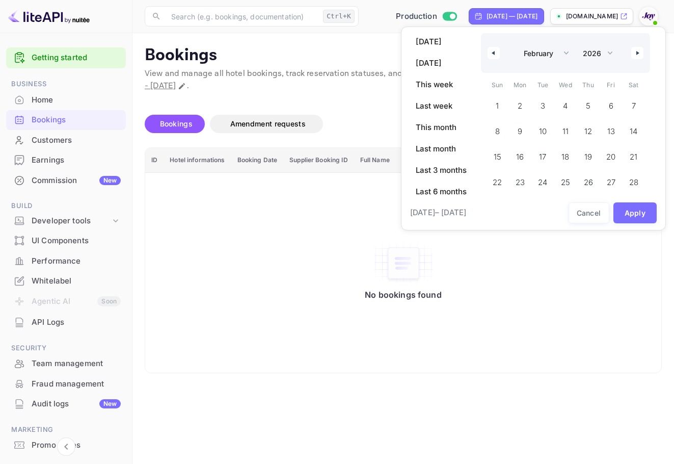
click at [637, 55] on button "button" at bounding box center [637, 53] width 12 height 12
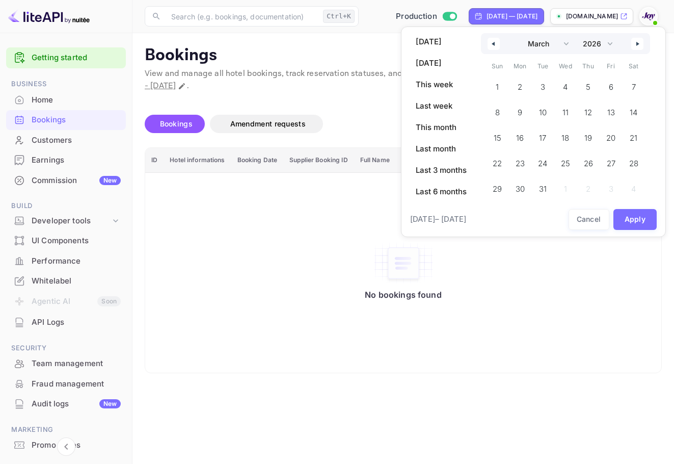
click at [636, 55] on div "January February March April May June July August September October November De…" at bounding box center [565, 120] width 169 height 174
click at [638, 43] on icon "button" at bounding box center [638, 44] width 5 height 4
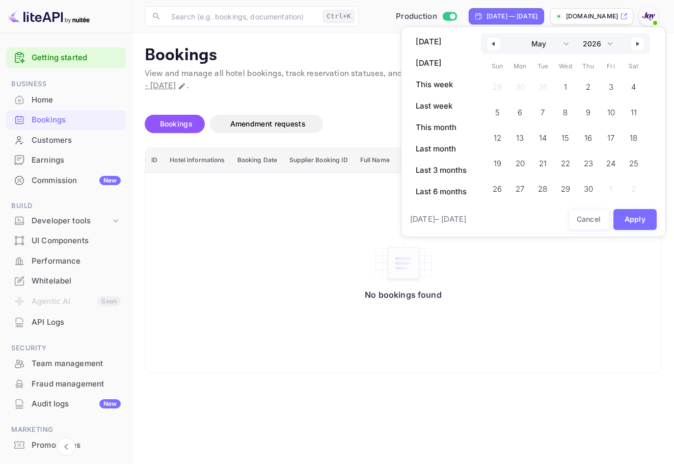
click at [638, 43] on icon "button" at bounding box center [638, 44] width 5 height 4
click at [638, 44] on icon "button" at bounding box center [638, 44] width 5 height 4
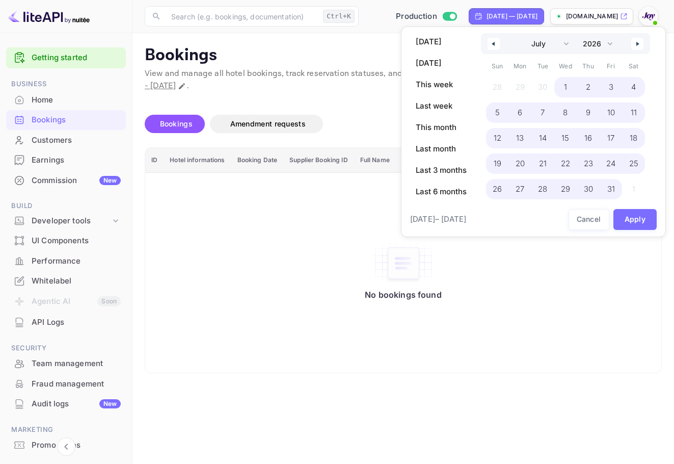
click at [612, 191] on span "31" at bounding box center [611, 189] width 8 height 18
select select "0"
select select "2025"
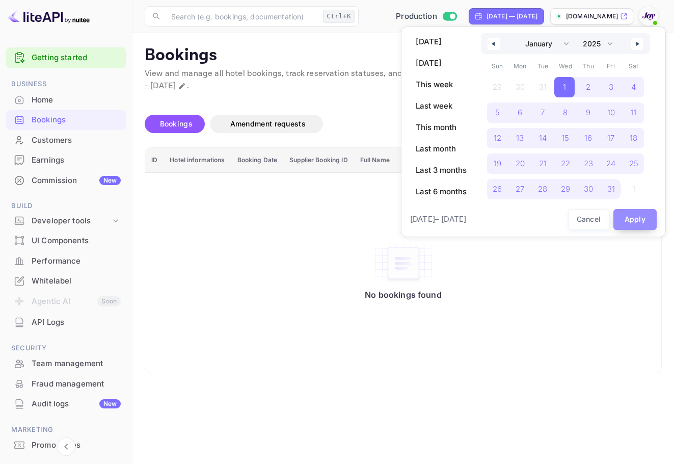
click at [631, 221] on button "Apply" at bounding box center [635, 219] width 44 height 21
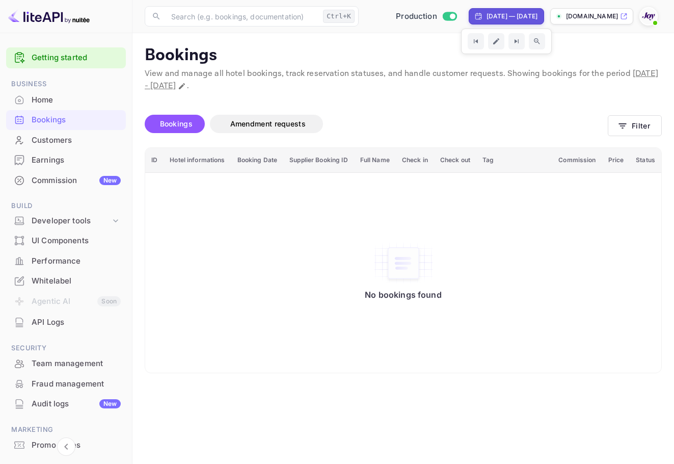
click at [497, 13] on div "Jan 1, 2025 — Jul 31, 2026" at bounding box center [511, 16] width 51 height 9
select select "2025"
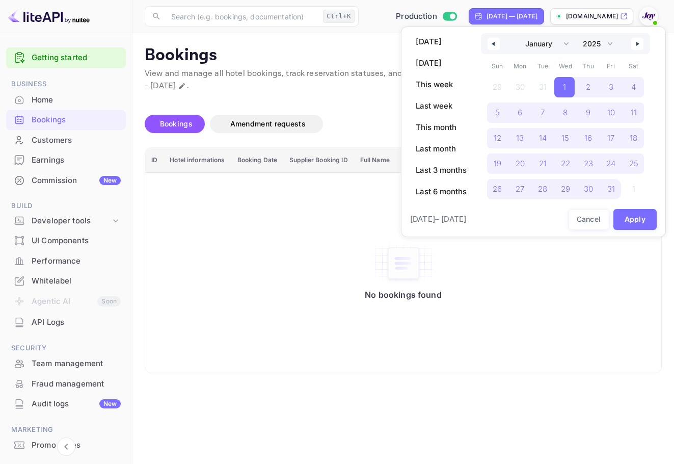
click at [258, 336] on div at bounding box center [337, 232] width 674 height 464
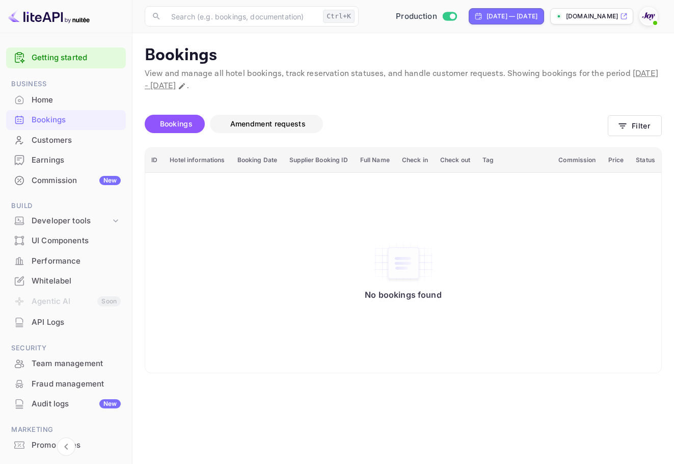
click at [246, 120] on span "Amendment requests" at bounding box center [267, 123] width 75 height 9
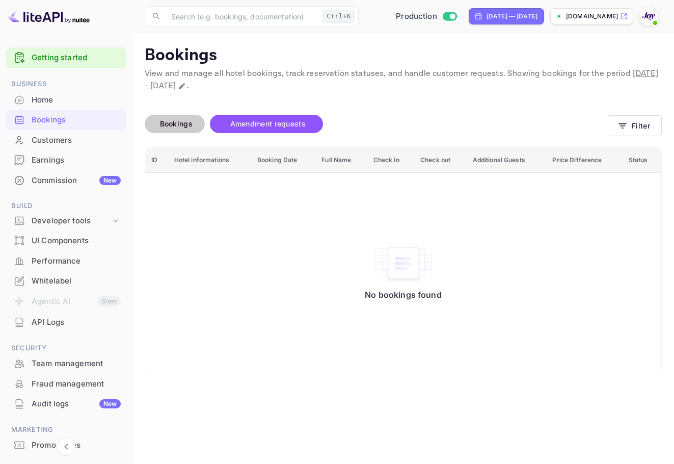
click at [173, 132] on button "Bookings" at bounding box center [175, 124] width 60 height 18
